Goal: Find specific page/section: Find specific page/section

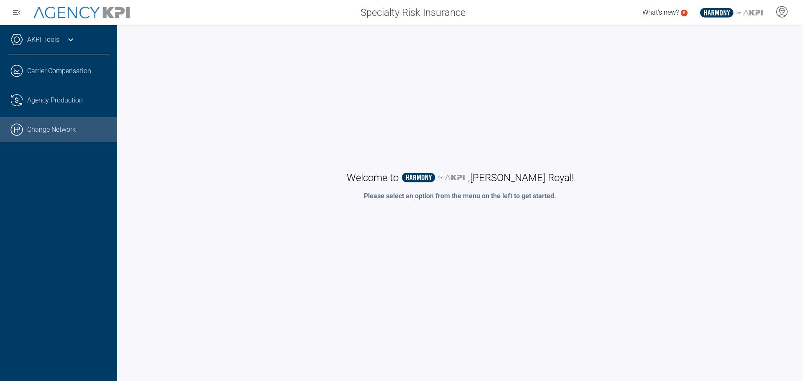
click at [39, 129] on link ".cls-1{fill:none;stroke:#000;stroke-linecap:round;stroke-linejoin:round;stroke-…" at bounding box center [58, 129] width 117 height 25
click at [67, 132] on link ".cls-1{fill:none;stroke:#000;stroke-linecap:round;stroke-linejoin:round;stroke-…" at bounding box center [58, 129] width 117 height 25
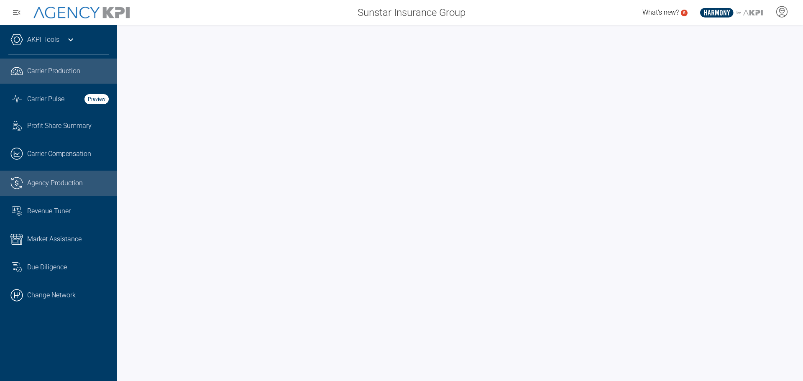
click at [66, 182] on span "Agency Production" at bounding box center [55, 183] width 56 height 10
